Goal: Task Accomplishment & Management: Manage account settings

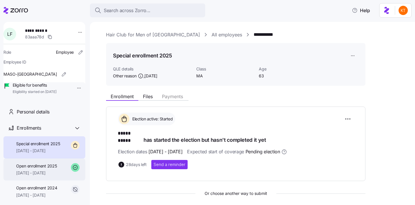
click at [48, 169] on span "Open enrollment 2025" at bounding box center [36, 166] width 41 height 6
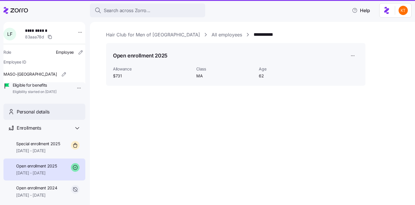
click at [56, 120] on div "Personal details" at bounding box center [44, 111] width 82 height 16
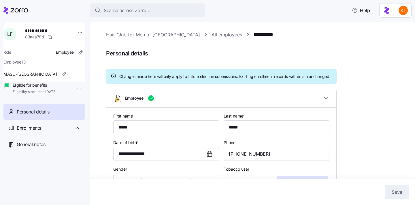
type input "MA"
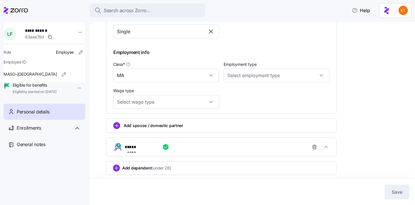
scroll to position [301, 0]
click at [244, 153] on button "**********" at bounding box center [221, 146] width 230 height 18
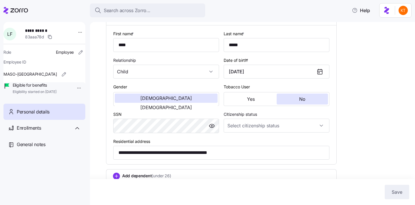
scroll to position [426, 0]
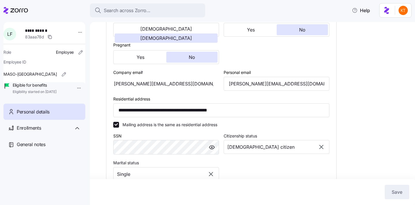
scroll to position [0, 0]
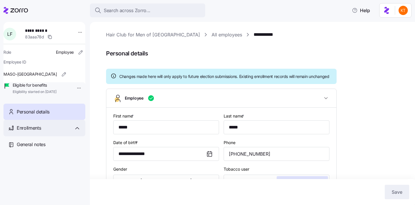
click at [68, 131] on div "Enrollments" at bounding box center [44, 128] width 82 height 16
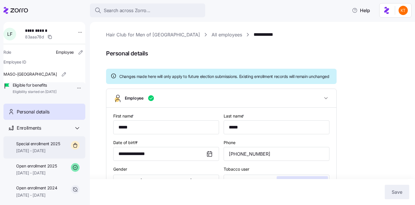
click at [52, 146] on span "Special enrollment 2025" at bounding box center [38, 144] width 44 height 6
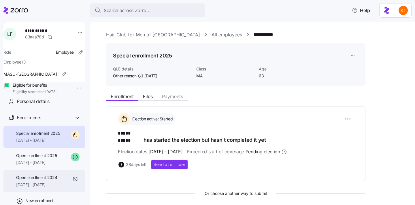
scroll to position [11, 0]
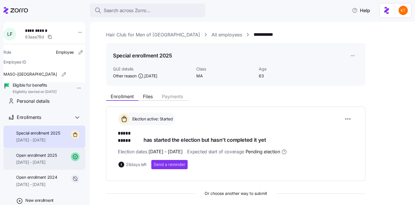
click at [52, 165] on span "[DATE] - [DATE]" at bounding box center [36, 162] width 41 height 6
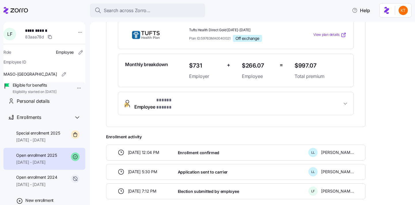
scroll to position [5, 0]
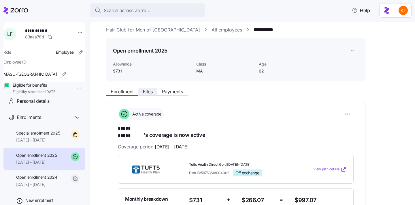
click at [151, 92] on span "Files" at bounding box center [148, 91] width 10 height 5
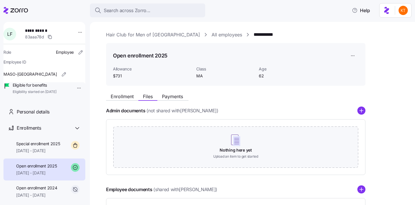
scroll to position [16, 0]
